Goal: Task Accomplishment & Management: Manage account settings

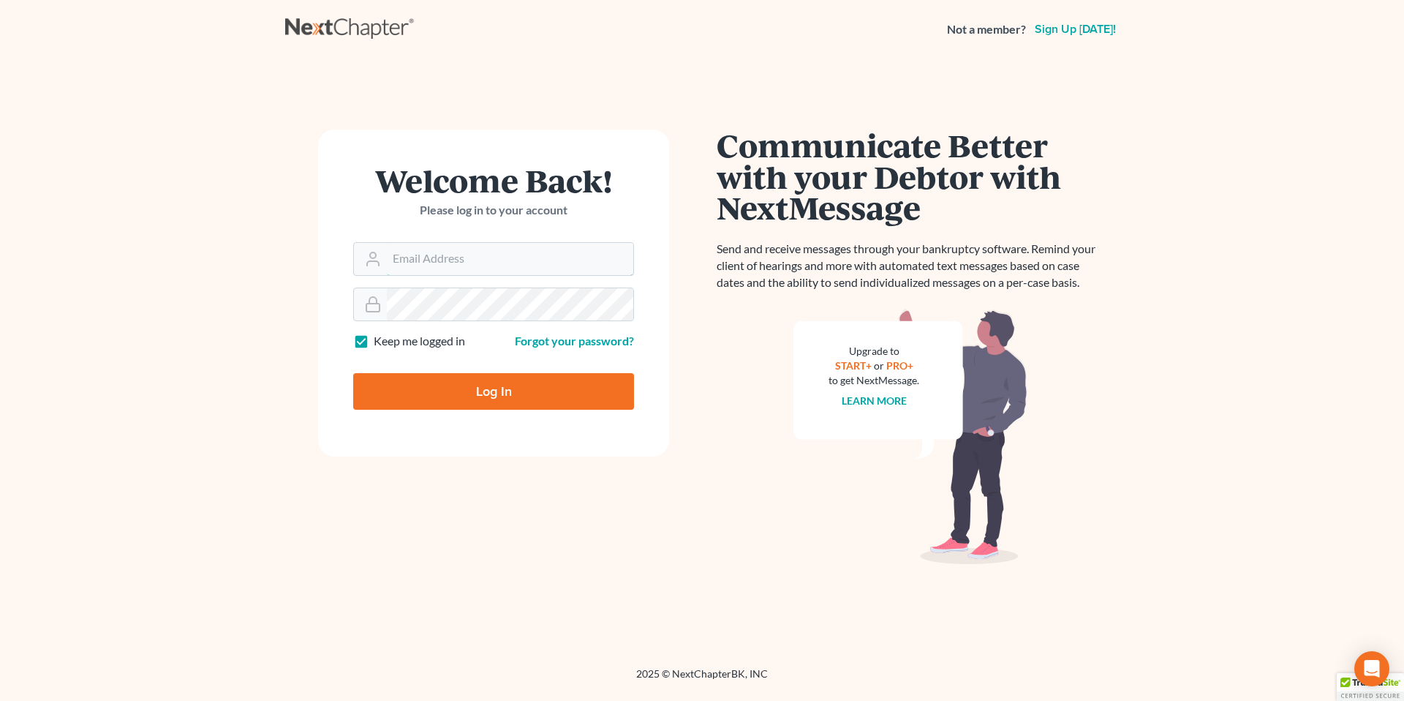
type input "[EMAIL_ADDRESS][PERSON_NAME][DOMAIN_NAME]"
click at [476, 390] on input "Log In" at bounding box center [493, 391] width 281 height 37
type input "Thinking..."
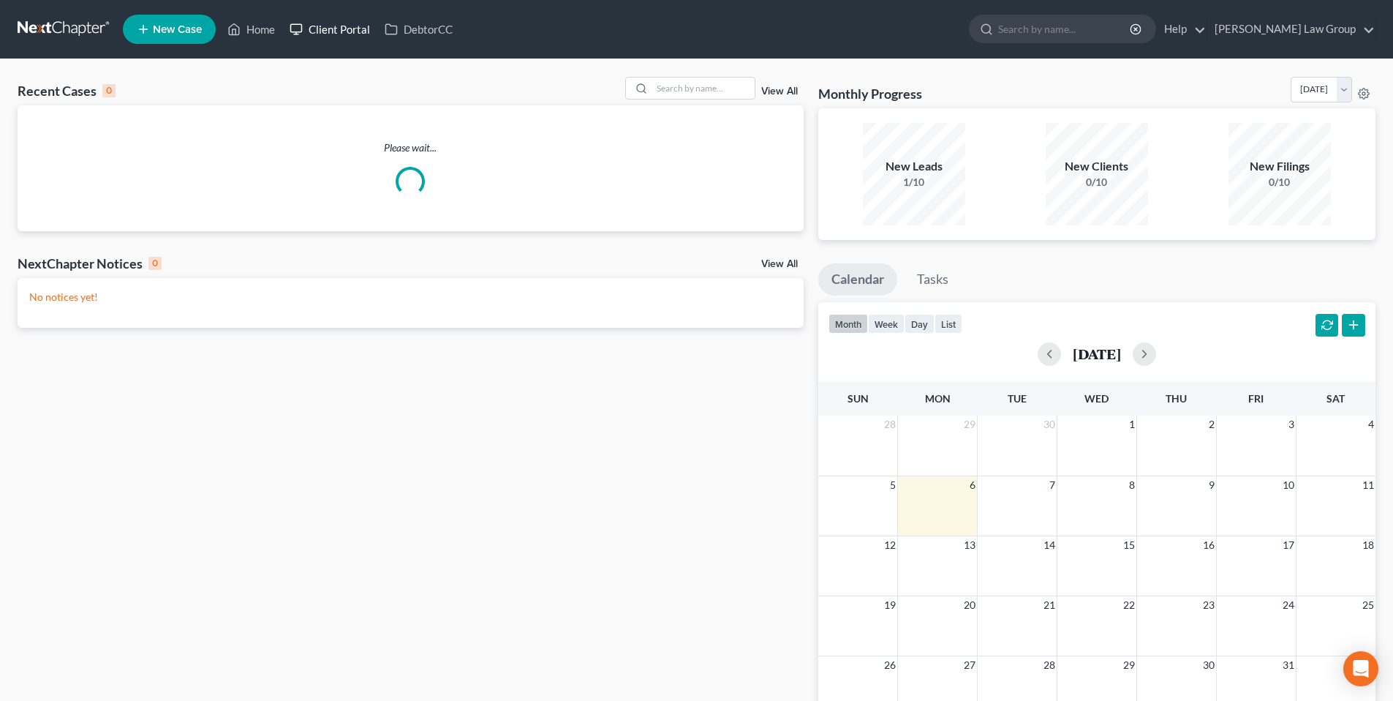
click at [337, 26] on link "Client Portal" at bounding box center [329, 29] width 95 height 26
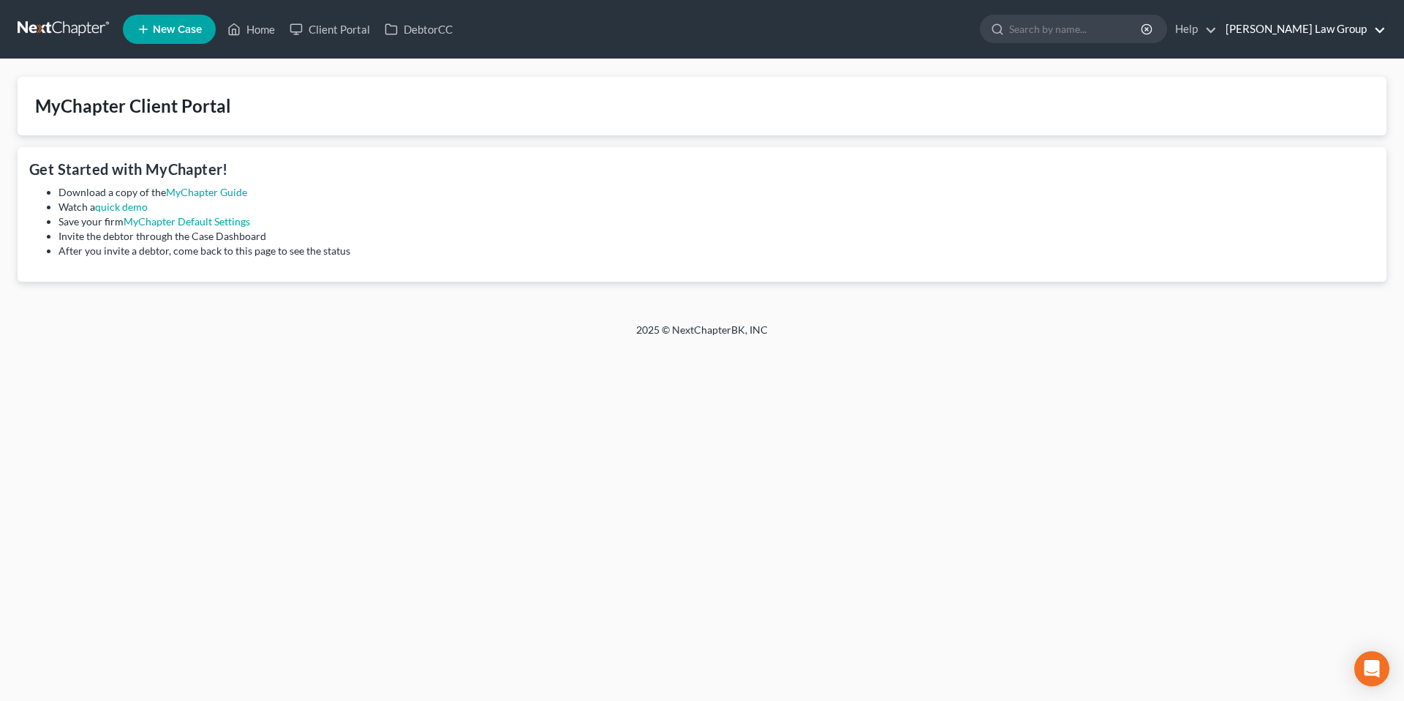
click at [1327, 27] on link "[PERSON_NAME] Law Group" at bounding box center [1302, 29] width 167 height 26
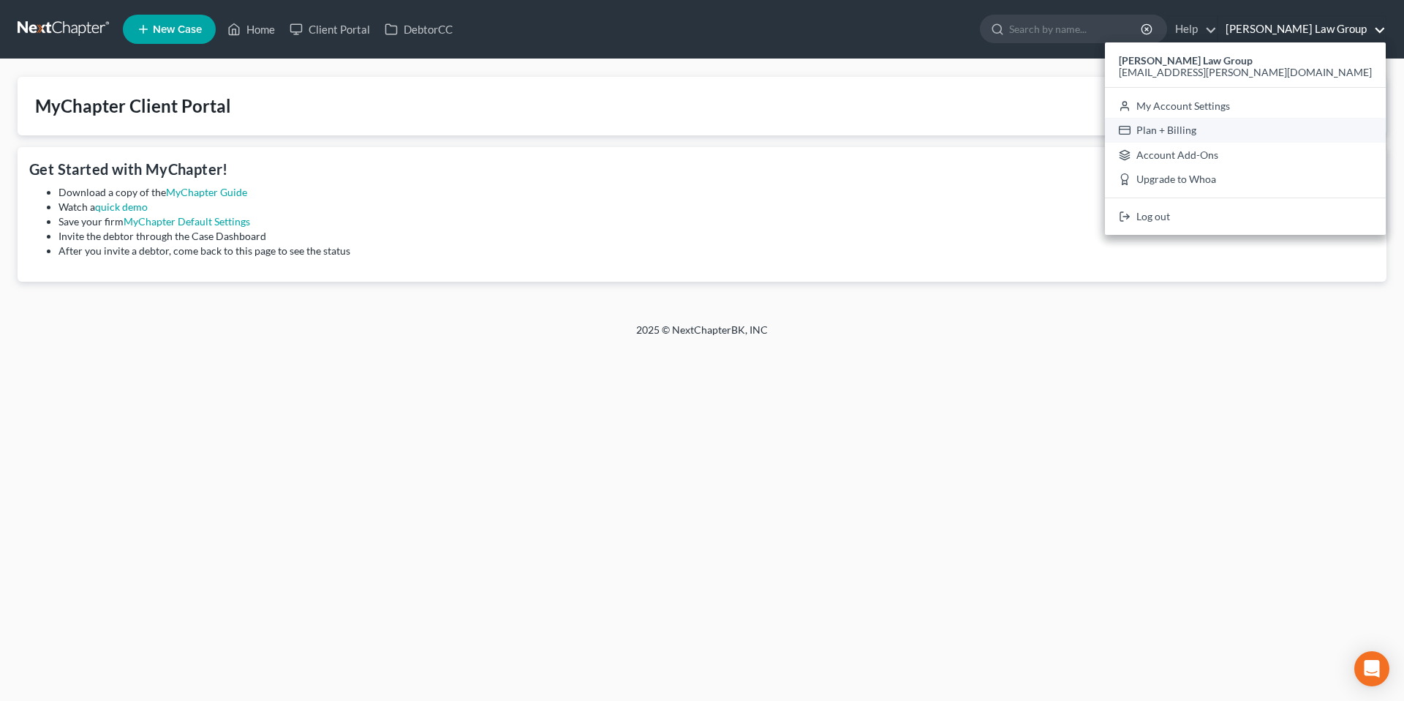
click at [1270, 131] on link "Plan + Billing" at bounding box center [1245, 130] width 281 height 25
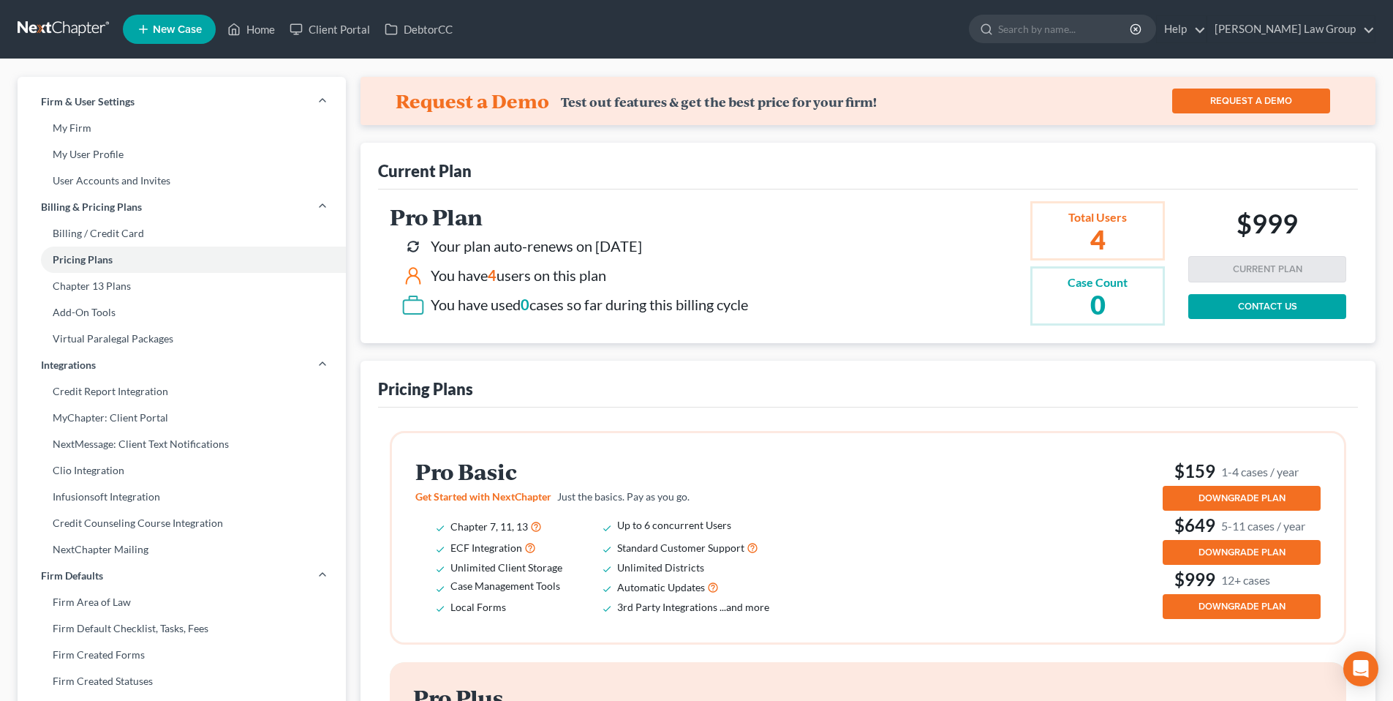
drag, startPoint x: 1390, startPoint y: 96, endPoint x: 1404, endPoint y: 112, distance: 20.8
click at [1393, 113] on html "Home New Case Client Portal DebtorCC [PERSON_NAME] Law Group [EMAIL_ADDRESS][PE…" at bounding box center [696, 694] width 1393 height 1388
click at [105, 225] on link "Billing / Credit Card" at bounding box center [182, 233] width 328 height 26
select select "4"
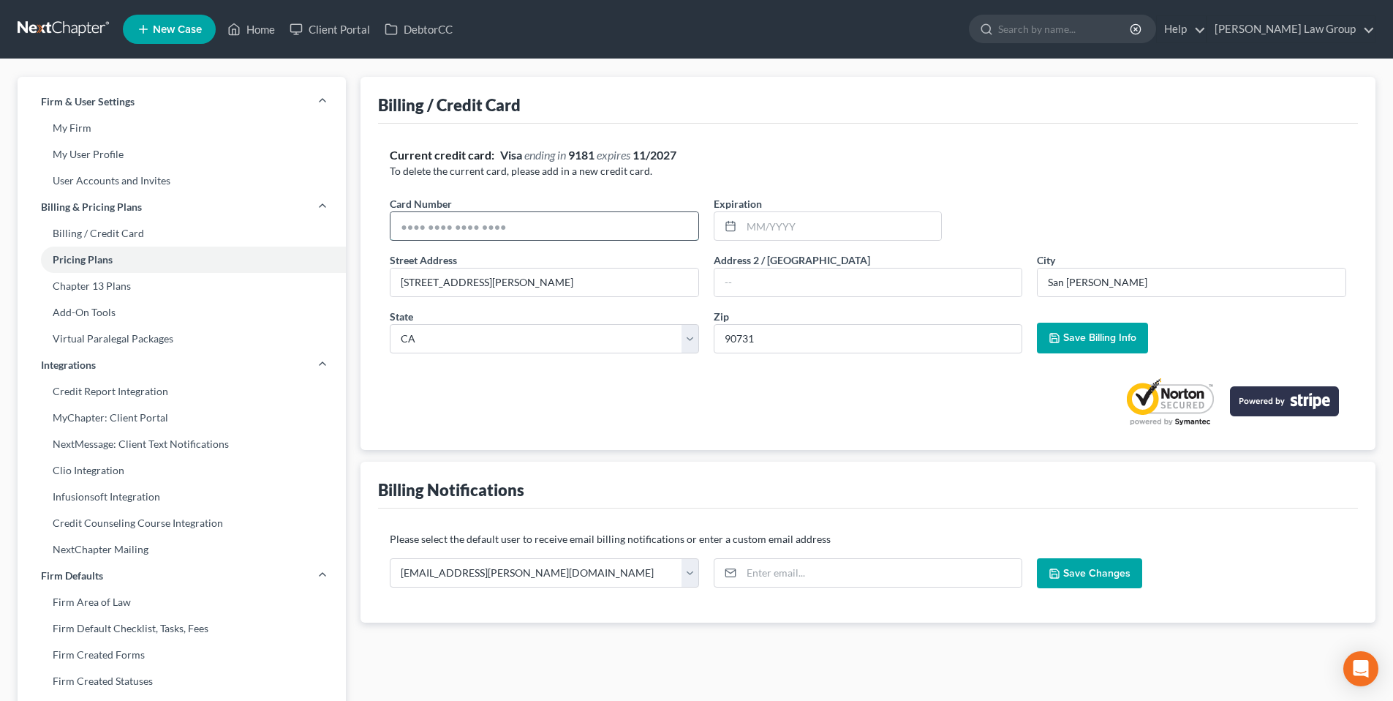
click at [525, 225] on input "text" at bounding box center [545, 226] width 308 height 28
type input "[CREDIT_CARD_NUMBER]"
type input "03/2029"
click at [1108, 338] on span "Save Billing Info" at bounding box center [1099, 337] width 73 height 12
